Goal: Check status: Check status

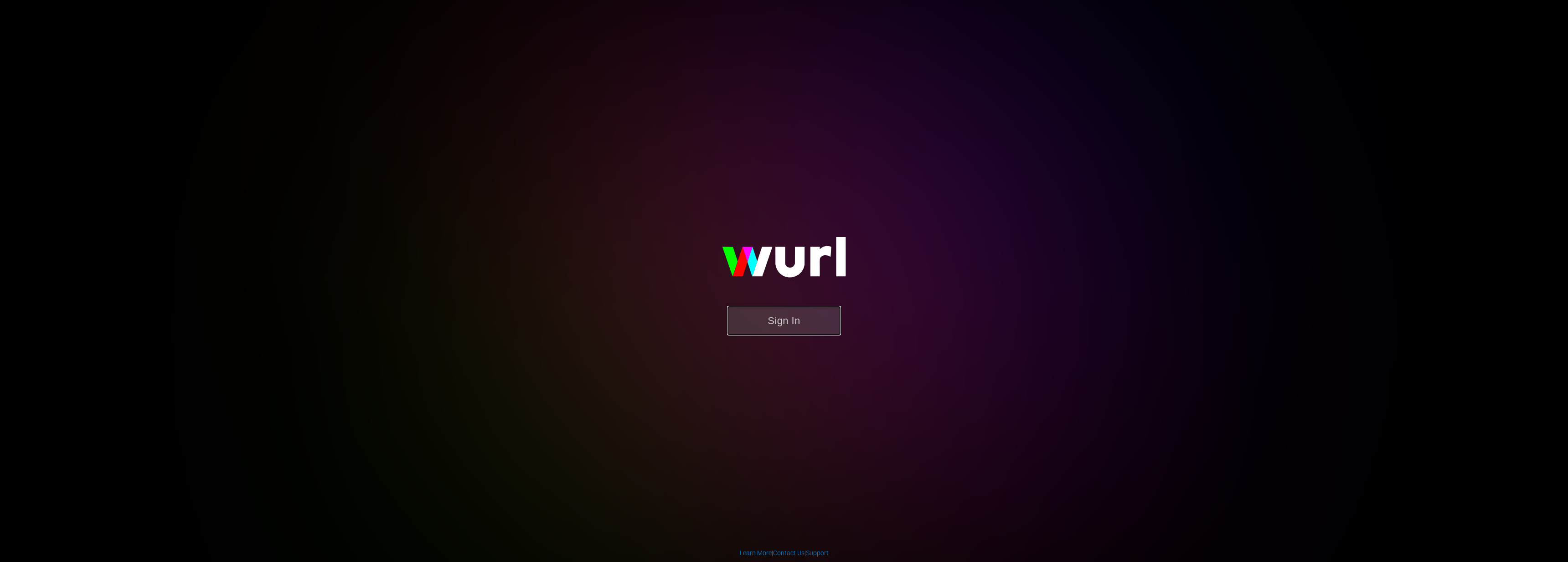
click at [793, 326] on button "Sign In" at bounding box center [783, 320] width 114 height 30
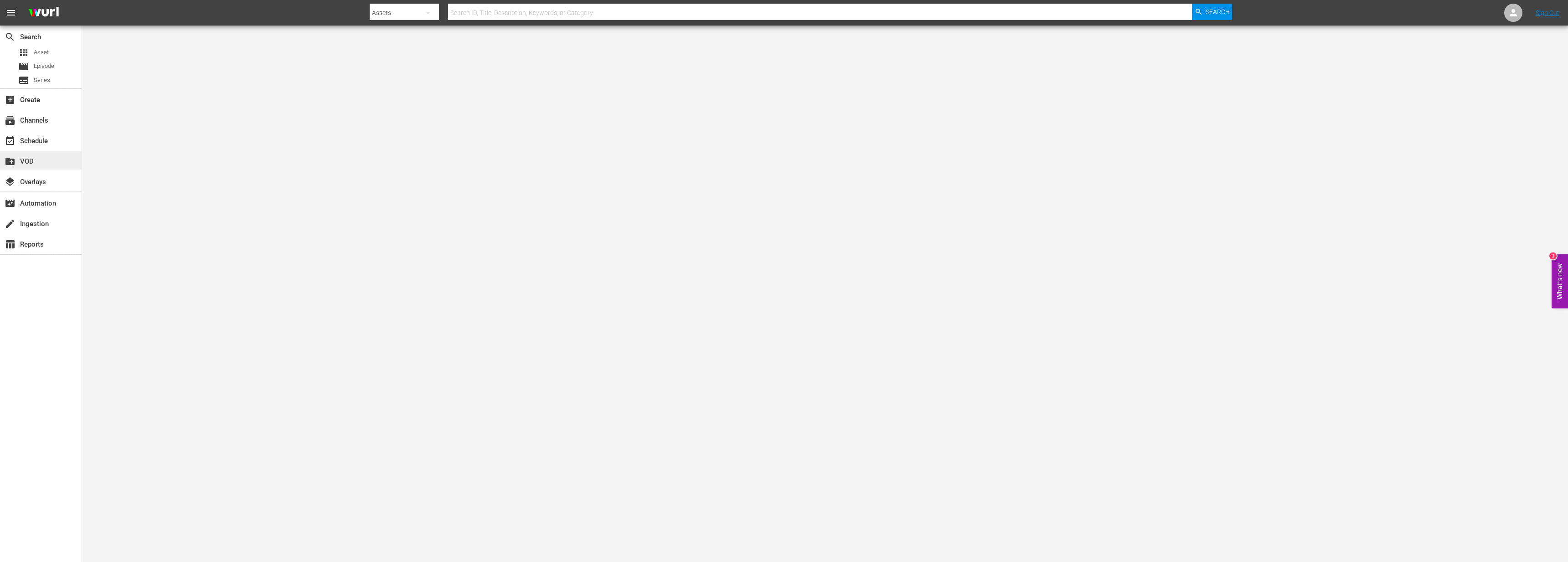
click at [29, 152] on div "create_new_folder VOD" at bounding box center [41, 161] width 82 height 18
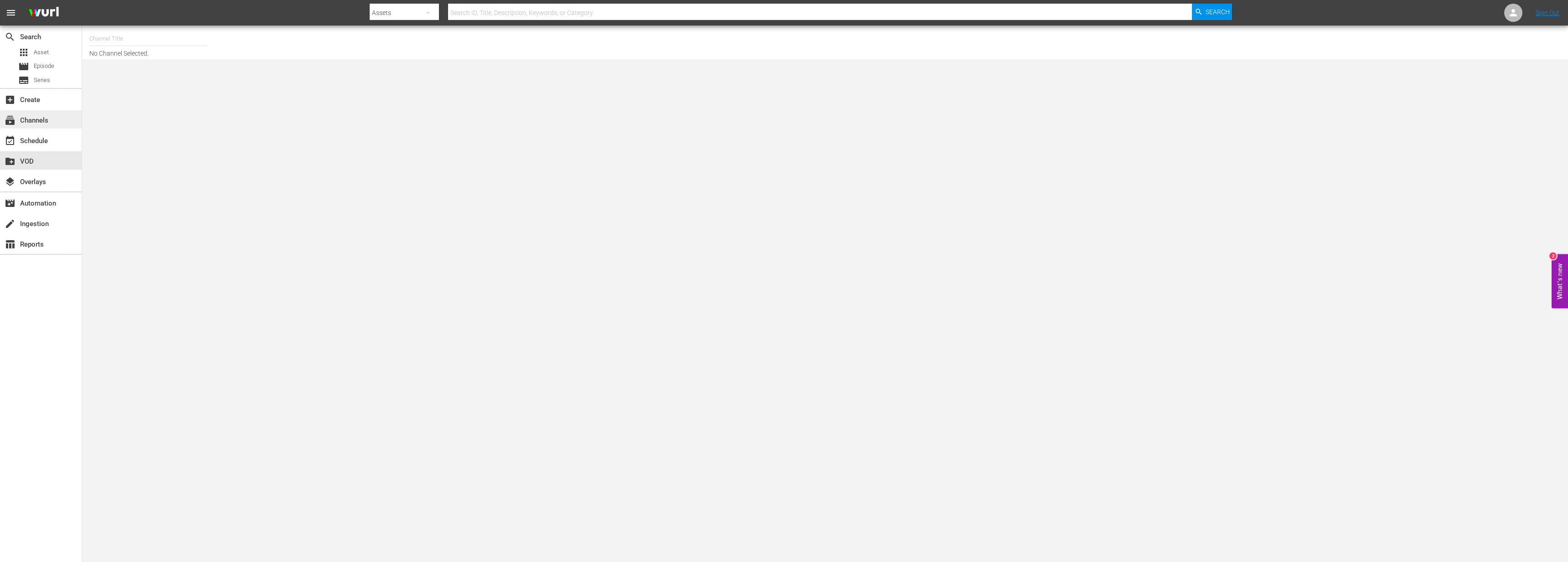
click at [35, 121] on div "subscriptions Channels" at bounding box center [26, 119] width 51 height 8
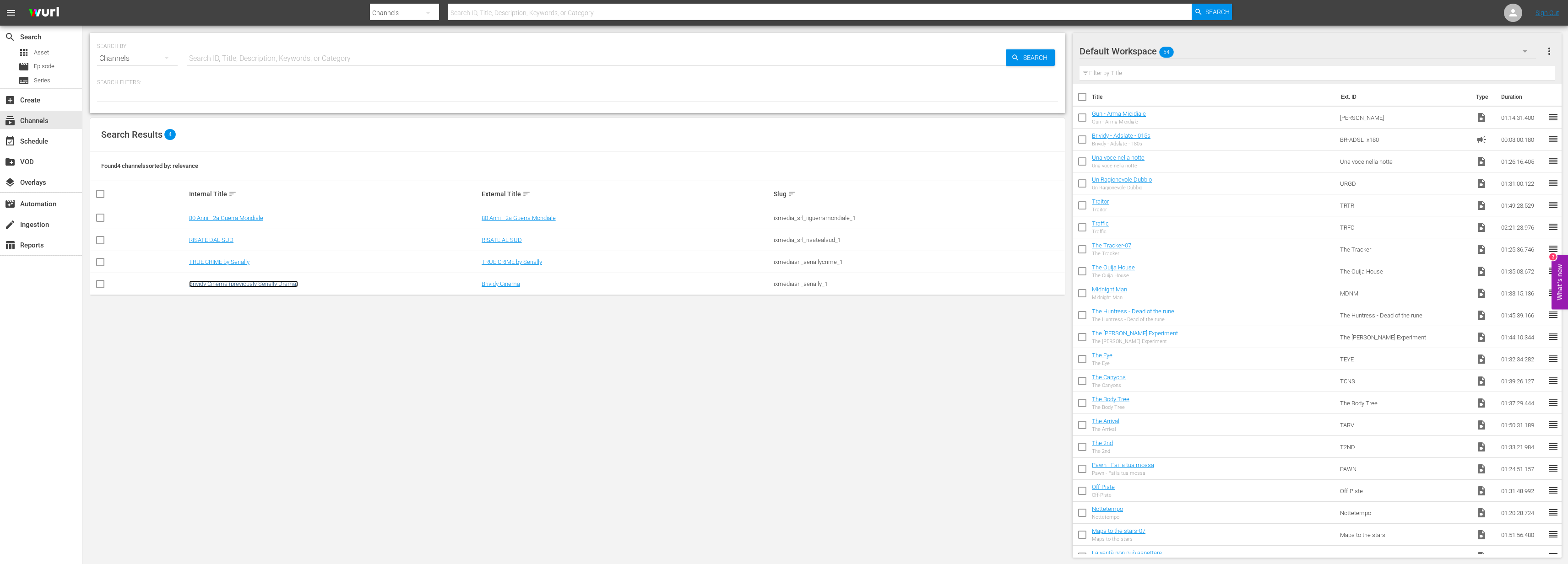
click at [234, 286] on link "Brividy Cinema (previously Serially Drama)" at bounding box center [243, 284] width 109 height 7
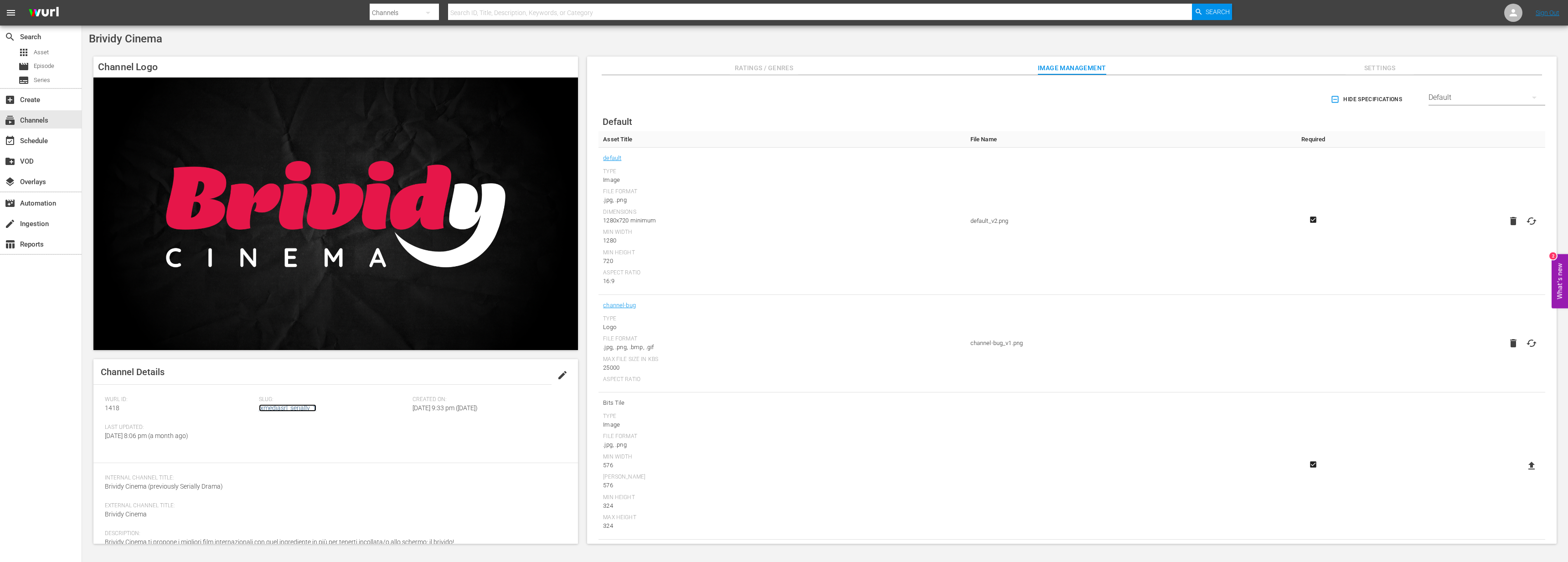
click at [291, 406] on link "ixmediasrl_serially_1" at bounding box center [287, 408] width 57 height 7
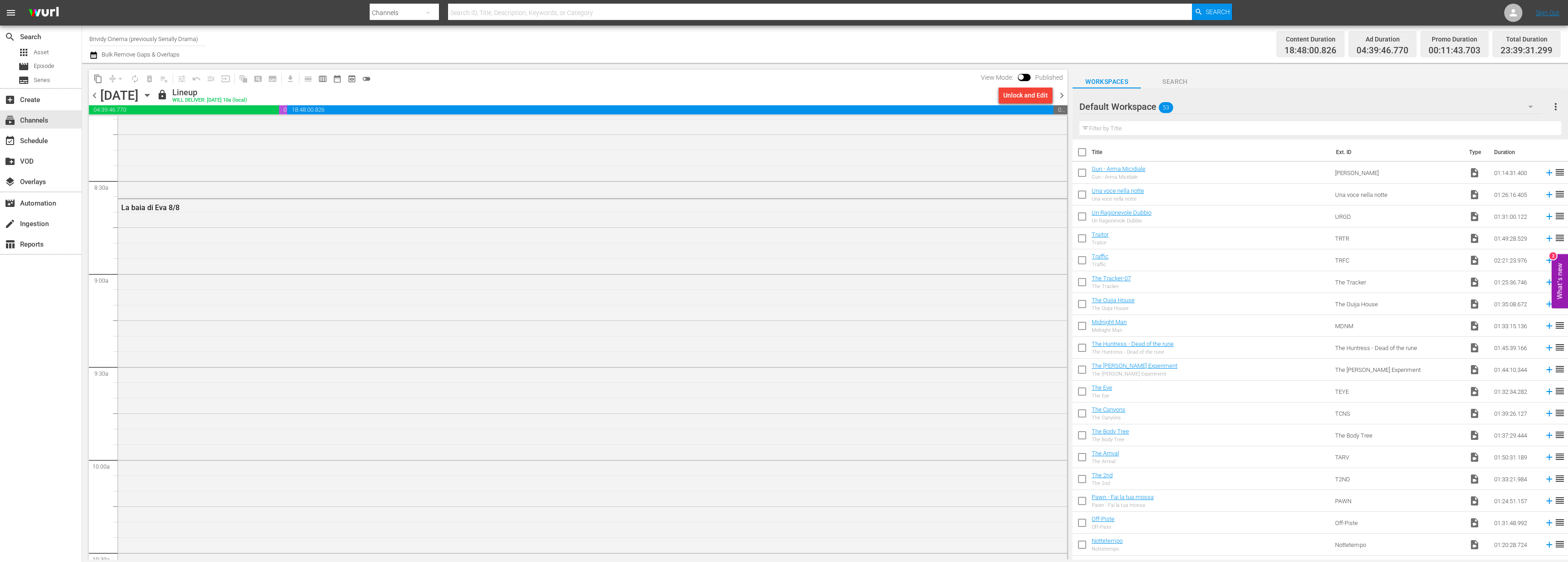
scroll to position [1507, 0]
click at [1065, 98] on span "chevron_right" at bounding box center [1062, 96] width 12 height 12
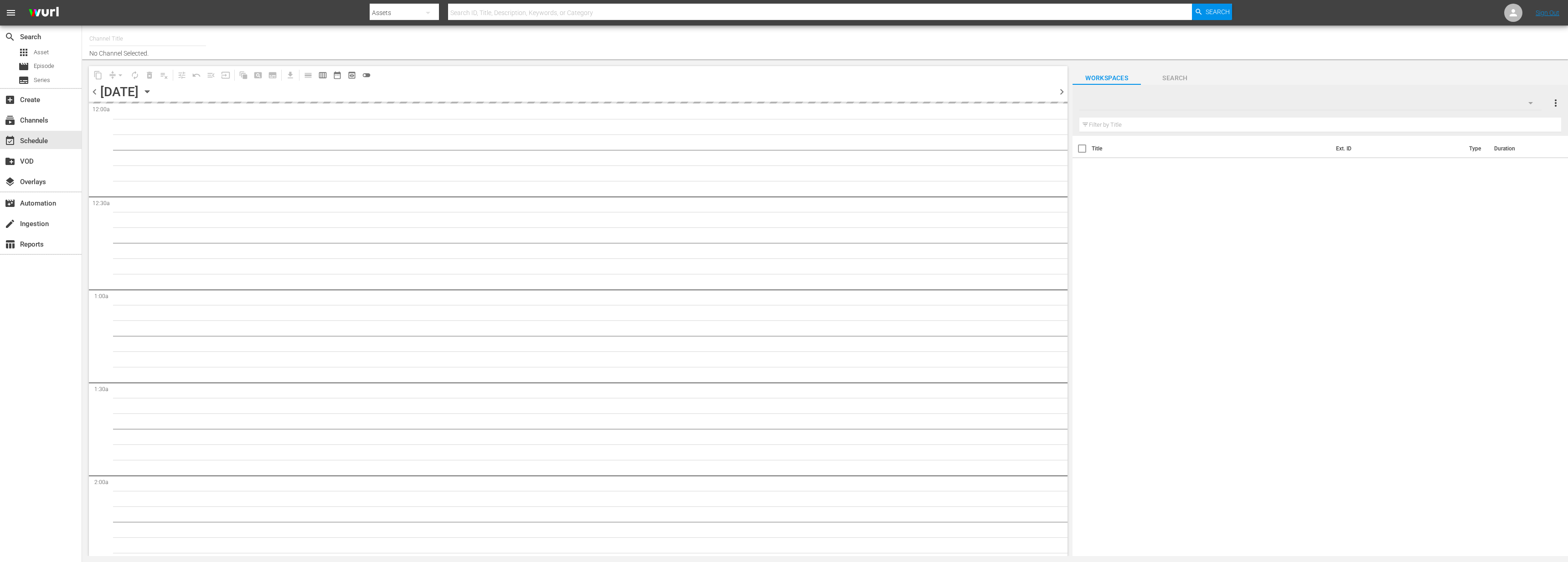
type input "Brividy Cinema (previously Serially Drama) (1418)"
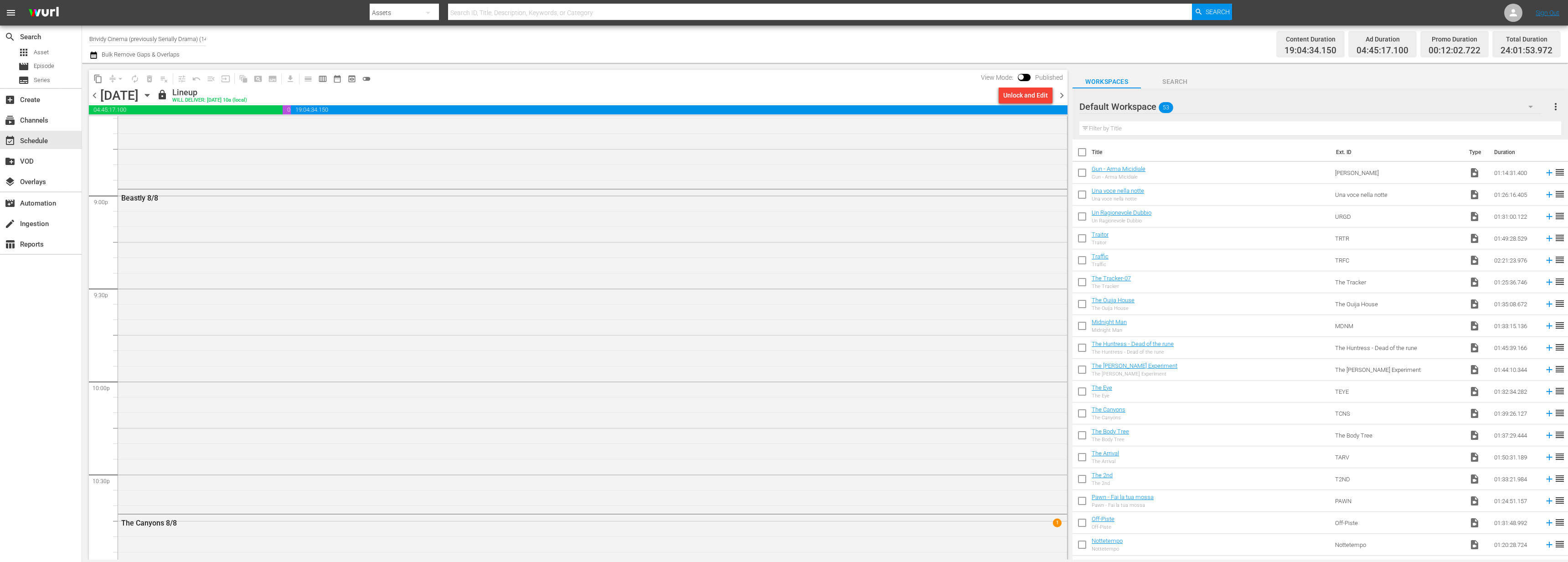
scroll to position [4136, 0]
click at [1063, 92] on span "chevron_right" at bounding box center [1062, 96] width 12 height 12
